Goal: Find specific page/section: Find specific page/section

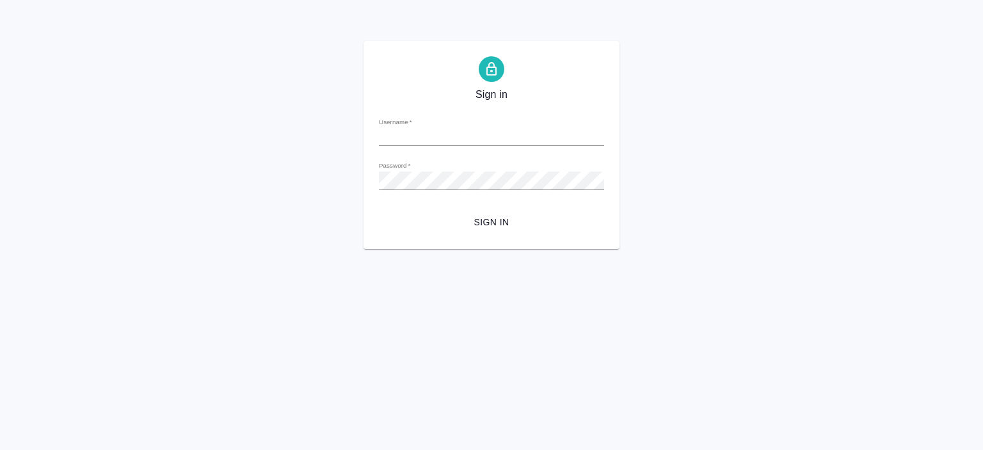
type input "a.pereverzeva@awatera.com"
click at [507, 234] on div "Sign in Username   * a.pereverzeva@awatera.com Password   * urlPath   * / Sign …" at bounding box center [491, 145] width 256 height 208
click at [498, 226] on span "Sign in" at bounding box center [491, 222] width 205 height 16
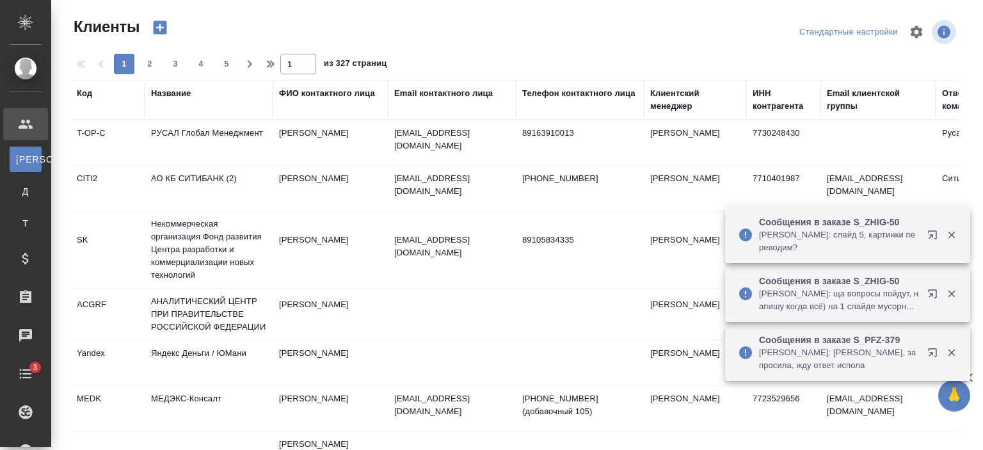
select select "RU"
click at [180, 97] on div "Название" at bounding box center [171, 93] width 40 height 13
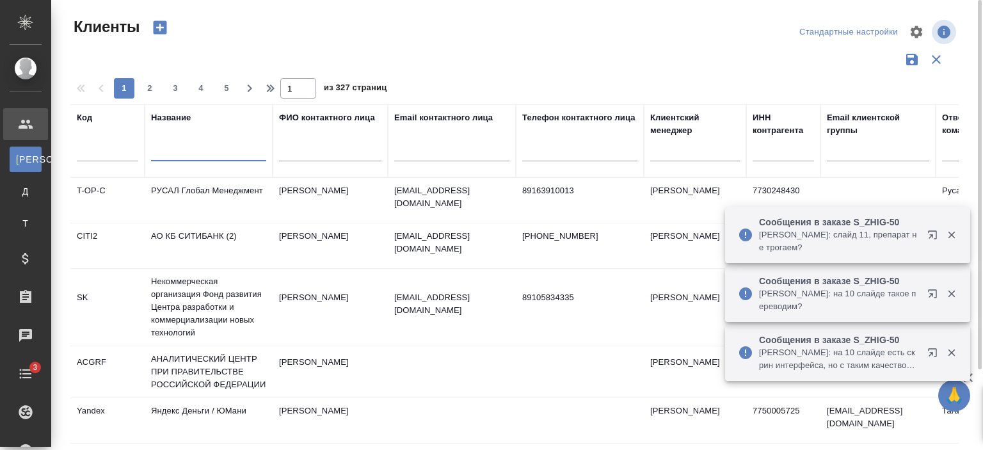
click at [191, 153] on input "text" at bounding box center [208, 153] width 115 height 16
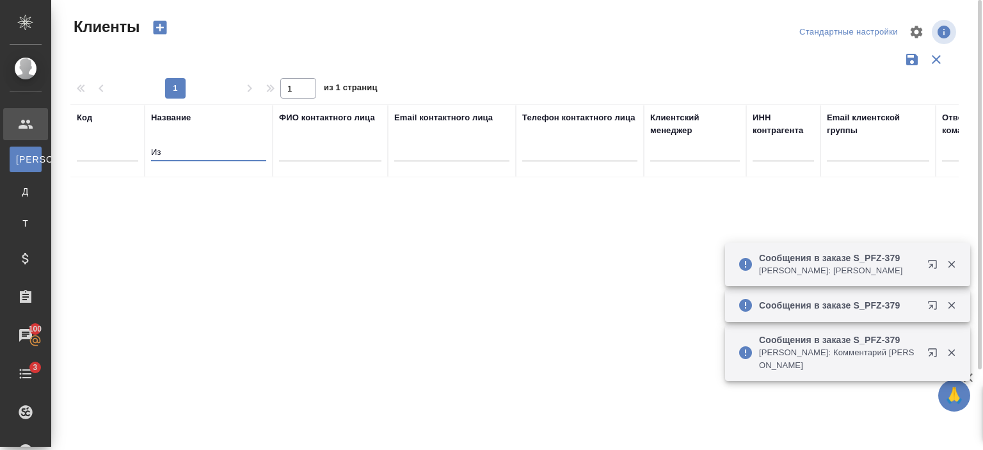
type input "И"
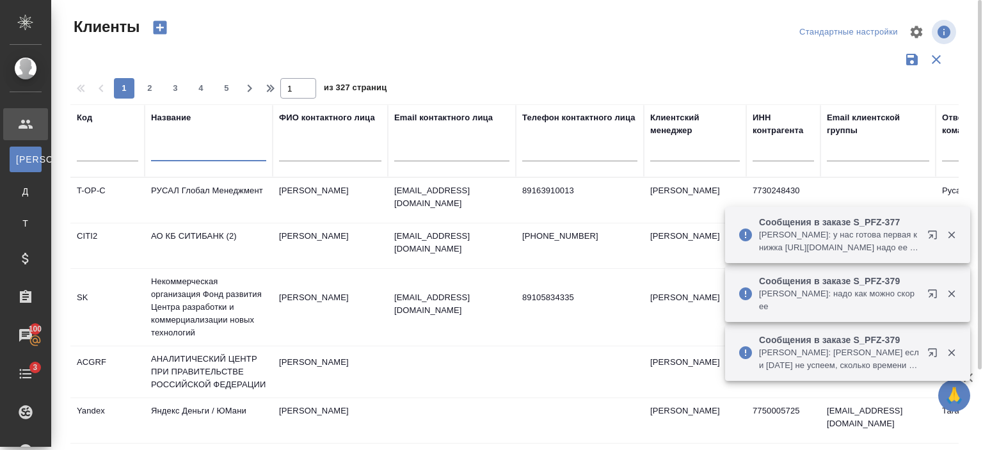
click at [476, 161] on div at bounding box center [451, 154] width 115 height 31
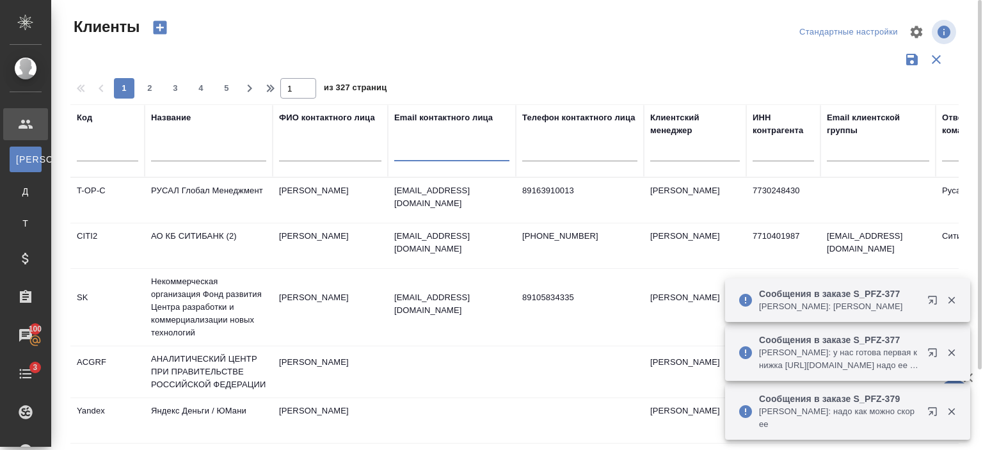
click at [475, 150] on input "text" at bounding box center [451, 153] width 115 height 16
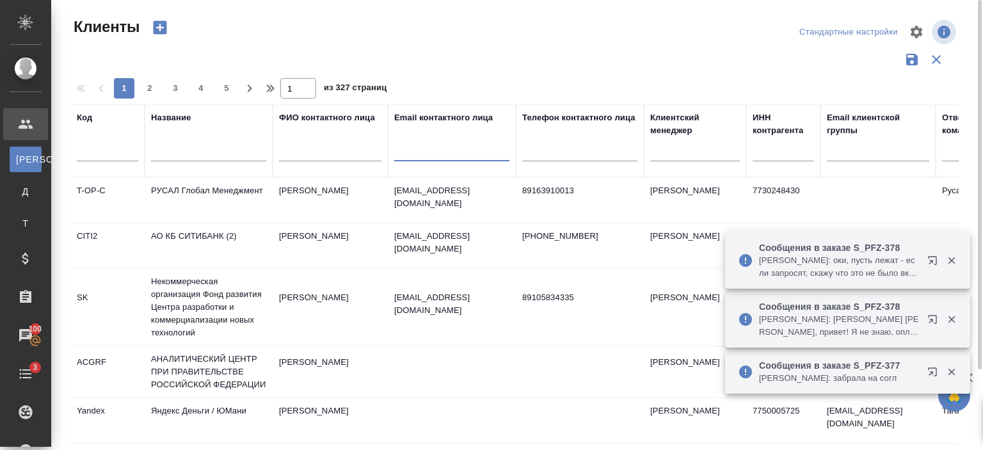
paste input "@jian-liang.com);"
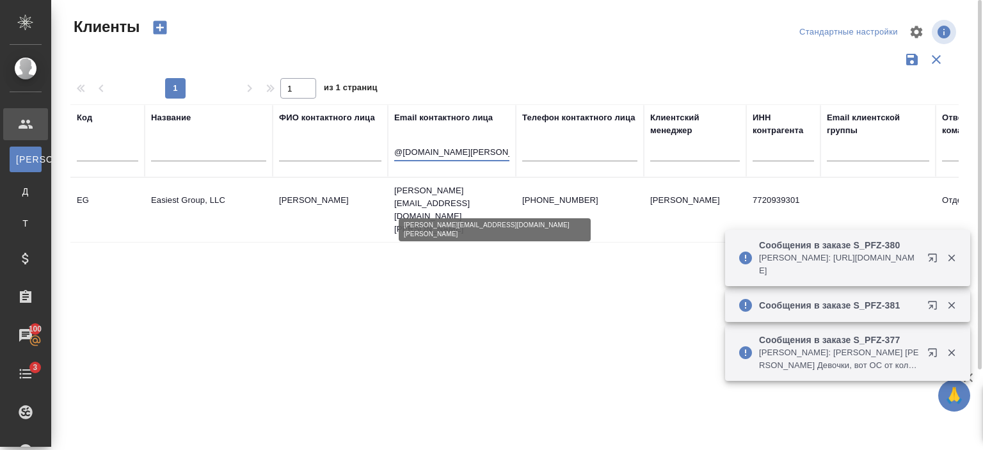
type input "@jian-liang.com"
click at [471, 202] on p "Nikolay.Khmylev@jian-liang.com" at bounding box center [451, 209] width 115 height 51
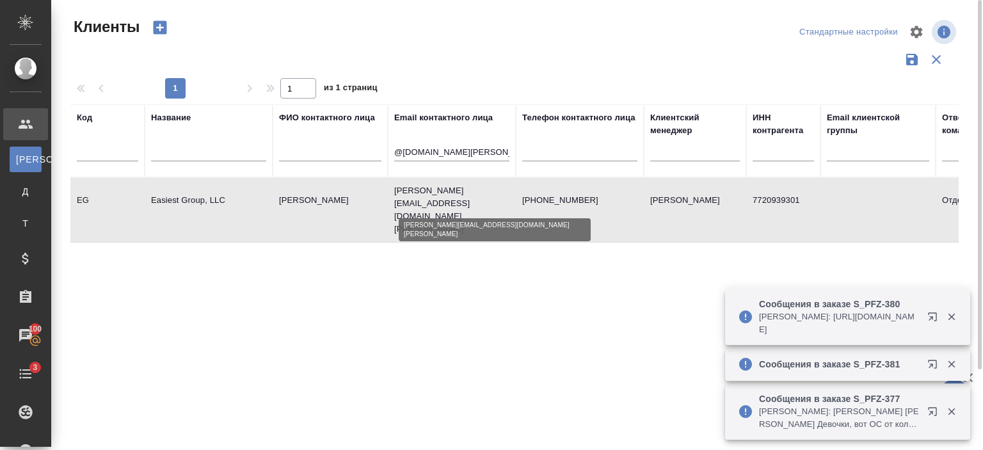
click at [471, 202] on p "Nikolay.Khmylev@jian-liang.com" at bounding box center [451, 209] width 115 height 51
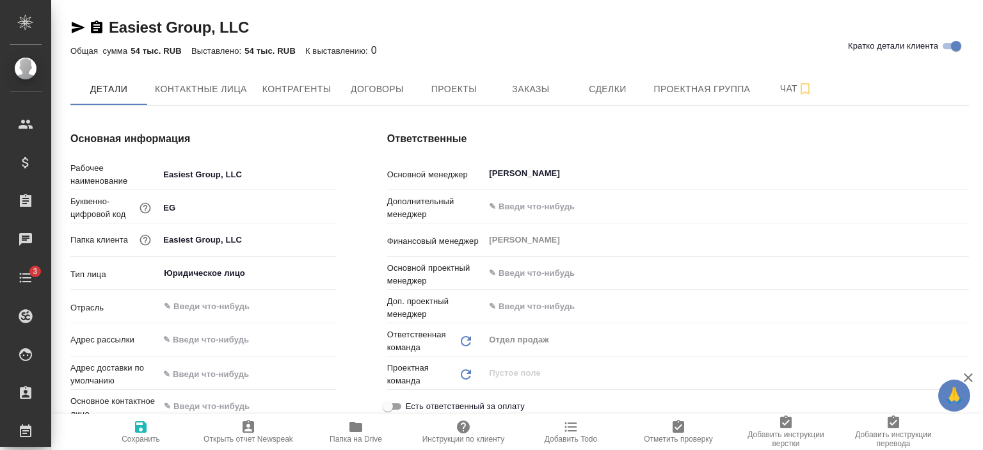
type textarea "x"
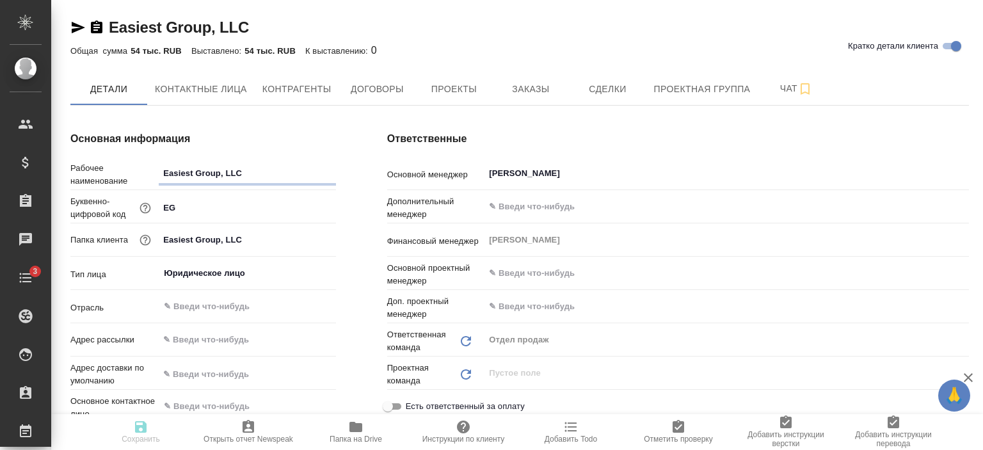
type textarea "x"
click at [452, 88] on span "Проекты" at bounding box center [453, 89] width 61 height 16
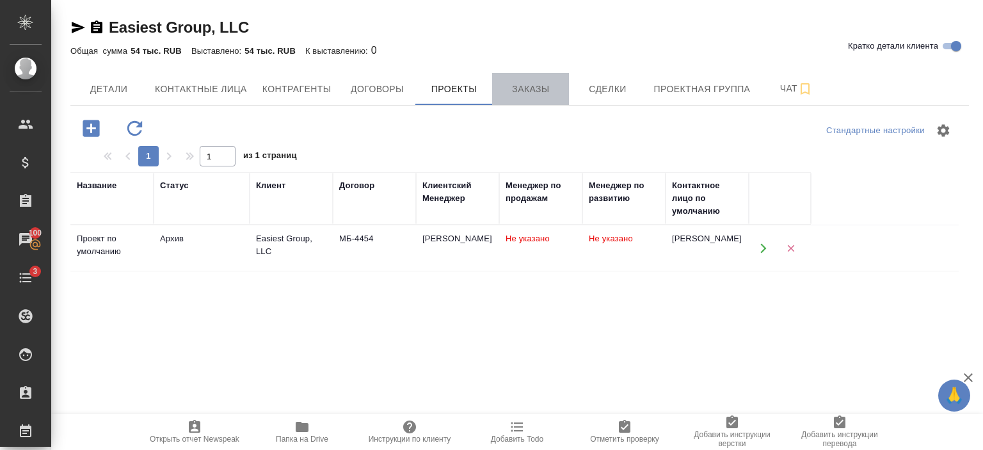
click at [548, 90] on span "Заказы" at bounding box center [530, 89] width 61 height 16
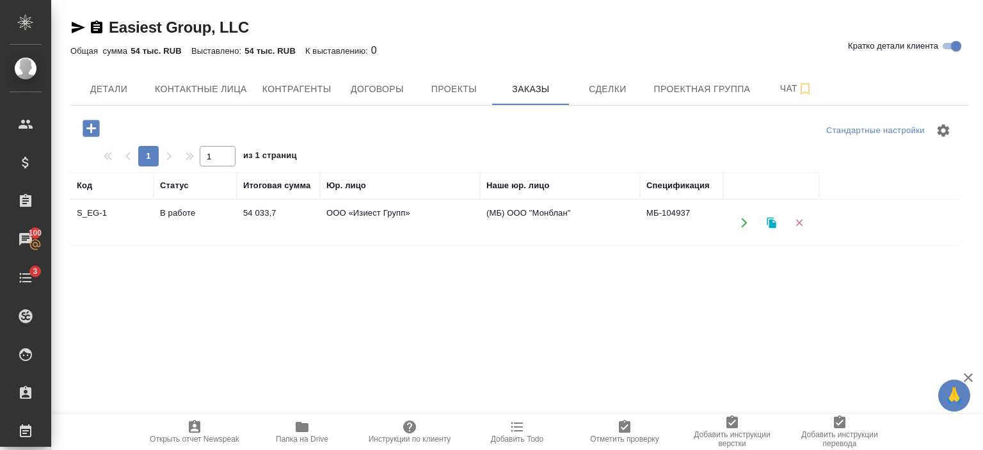
click at [409, 231] on td "ООО «Изиест Групп»" at bounding box center [400, 222] width 160 height 45
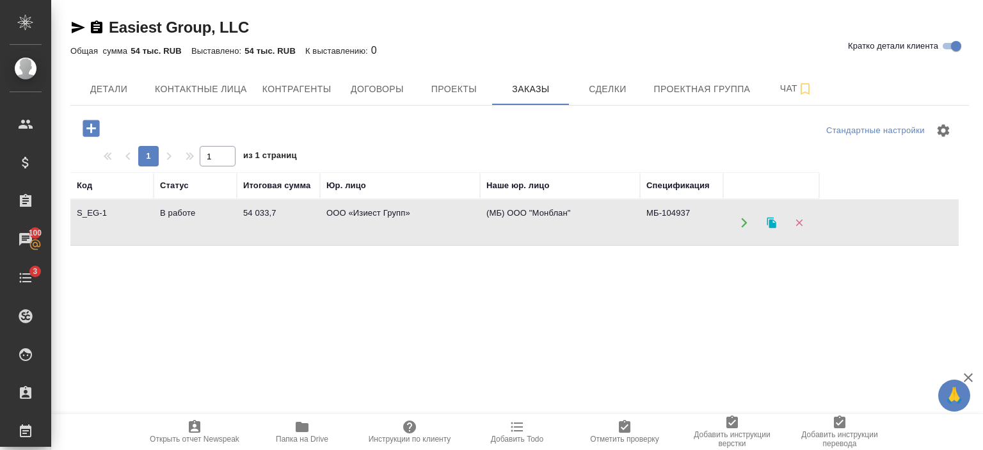
click at [409, 231] on td "ООО «Изиест Групп»" at bounding box center [400, 222] width 160 height 45
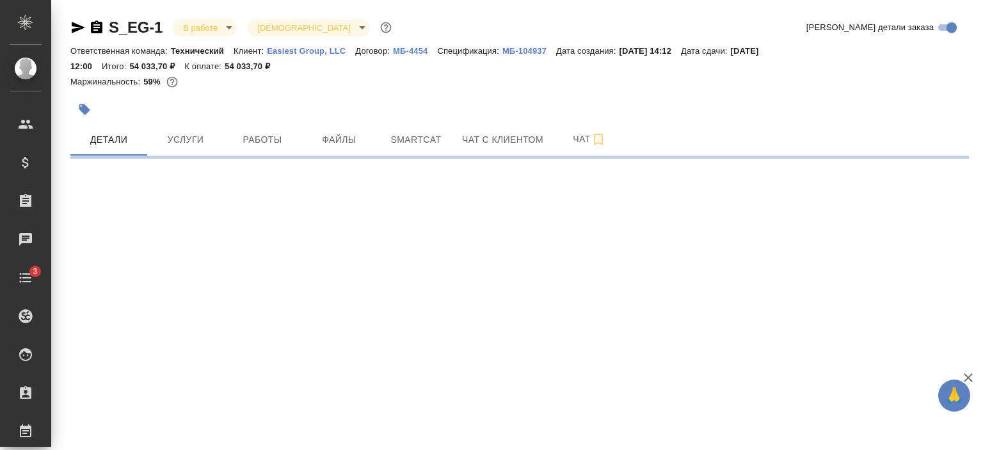
select select "RU"
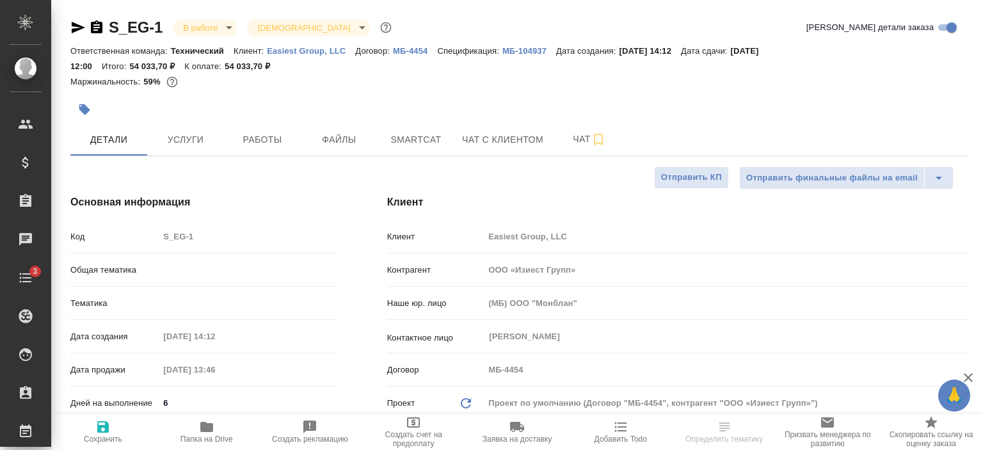
type textarea "x"
select select "RU"
type textarea "x"
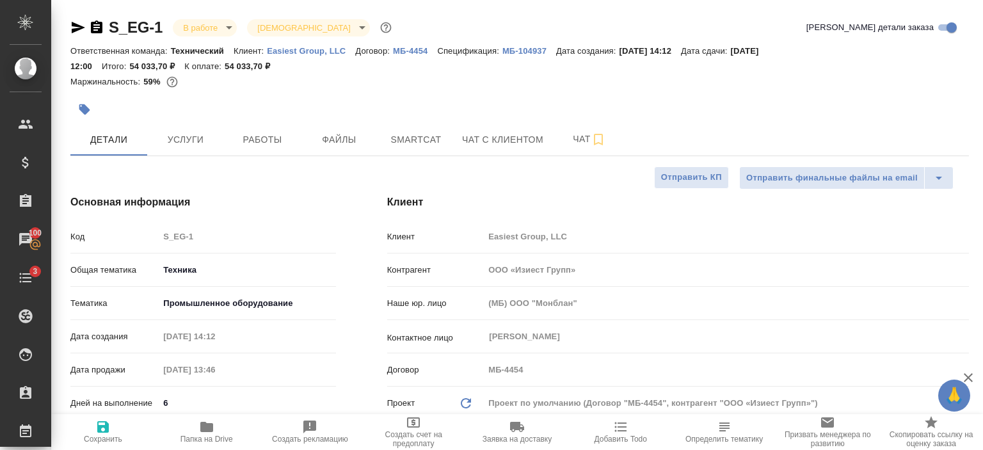
type textarea "x"
